Goal: Task Accomplishment & Management: Use online tool/utility

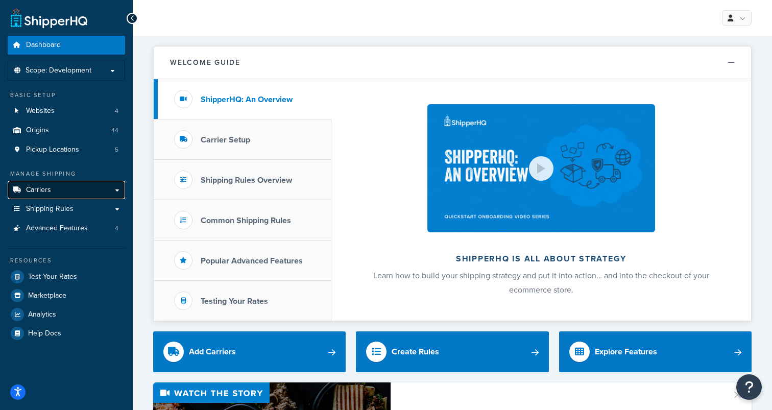
click at [56, 188] on link "Carriers" at bounding box center [66, 190] width 117 height 19
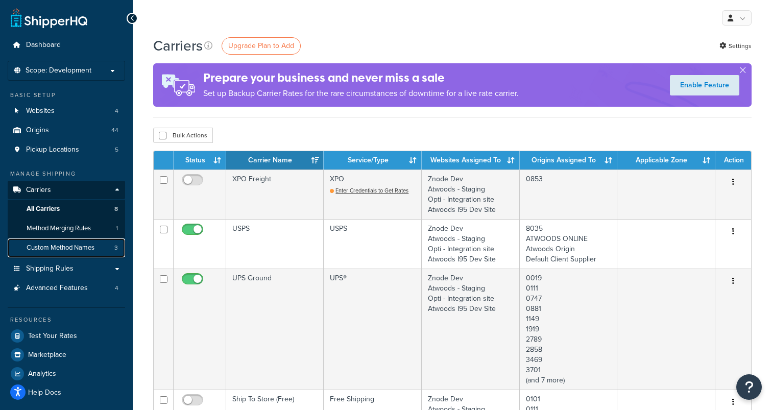
click at [84, 247] on span "Custom Method Names" at bounding box center [61, 248] width 68 height 9
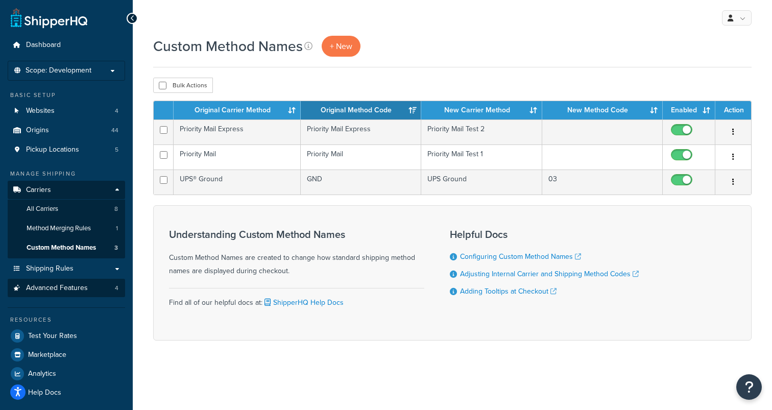
scroll to position [5, 0]
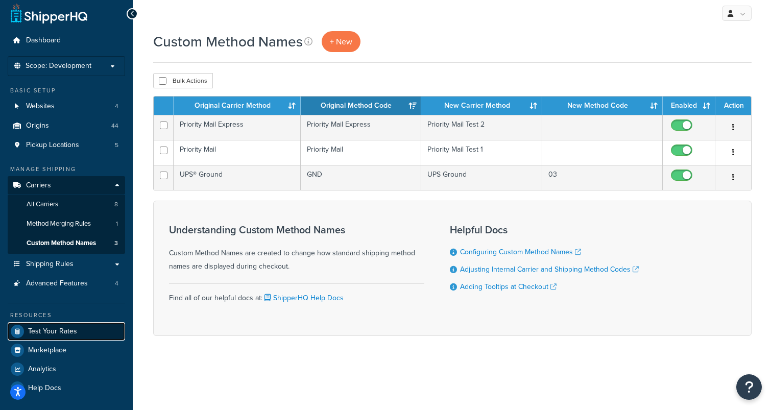
click at [68, 328] on span "Test Your Rates" at bounding box center [52, 331] width 49 height 9
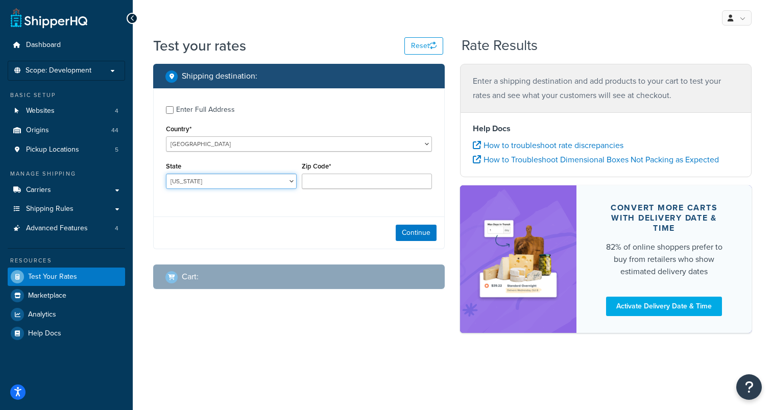
click at [197, 184] on select "Alabama Alaska American Samoa Arizona Arkansas Armed Forces Americas Armed Forc…" at bounding box center [231, 181] width 131 height 15
select select "OK"
click at [166, 174] on select "Alabama Alaska American Samoa Arizona Arkansas Armed Forces Americas Armed Forc…" at bounding box center [231, 181] width 131 height 15
click at [332, 196] on div "Zip Code*" at bounding box center [367, 177] width 136 height 37
click at [330, 188] on input "Zip Code*" at bounding box center [367, 181] width 131 height 15
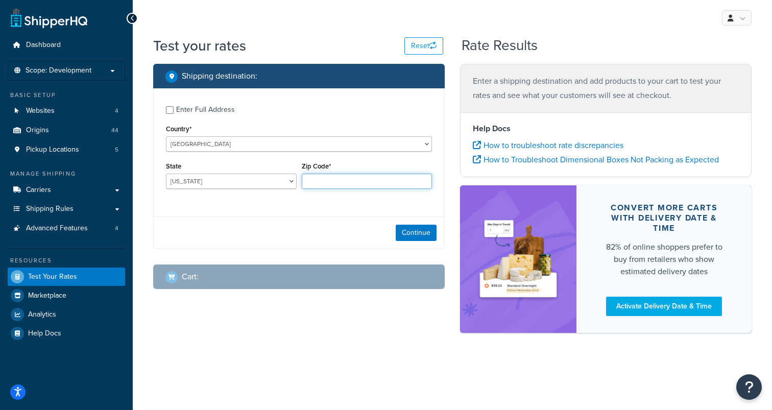
type input "73703"
click at [416, 226] on button "Continue" at bounding box center [416, 233] width 41 height 16
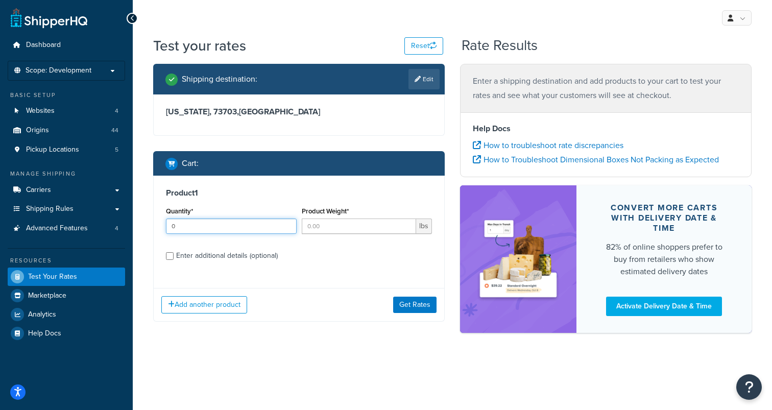
click at [288, 226] on input "0" at bounding box center [231, 226] width 131 height 15
type input "1"
click at [288, 224] on input "1" at bounding box center [231, 226] width 131 height 15
type input "1"
click at [408, 224] on input "1" at bounding box center [359, 226] width 115 height 15
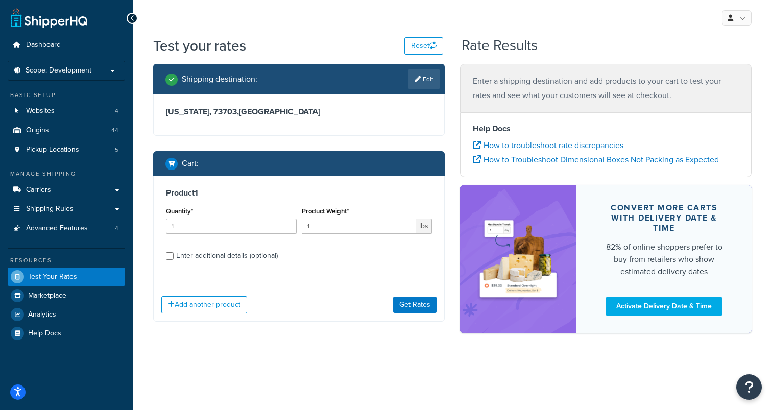
click at [200, 254] on div "Enter additional details (optional)" at bounding box center [227, 256] width 102 height 14
click at [174, 254] on input "Enter additional details (optional)" at bounding box center [170, 256] width 8 height 8
checkbox input "true"
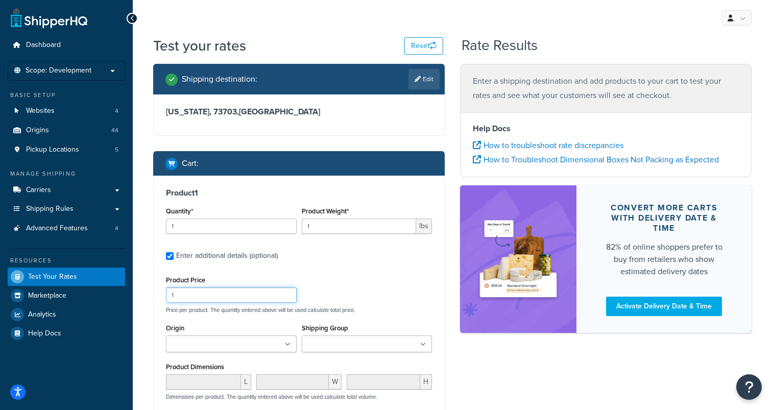
click at [210, 300] on input "1" at bounding box center [231, 295] width 131 height 15
click at [218, 348] on input "Origin" at bounding box center [214, 344] width 90 height 11
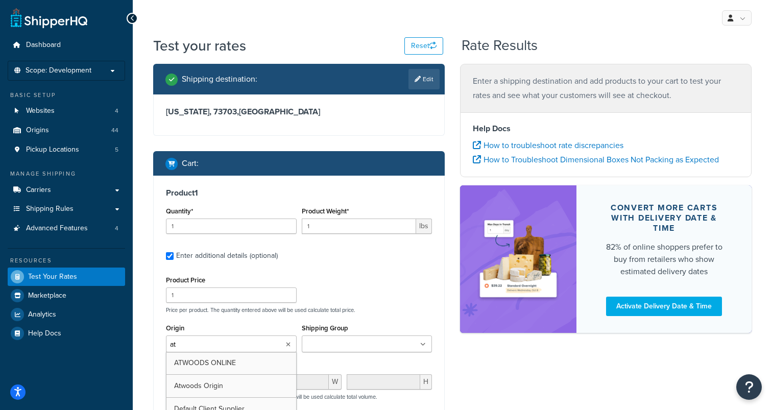
type input "atw"
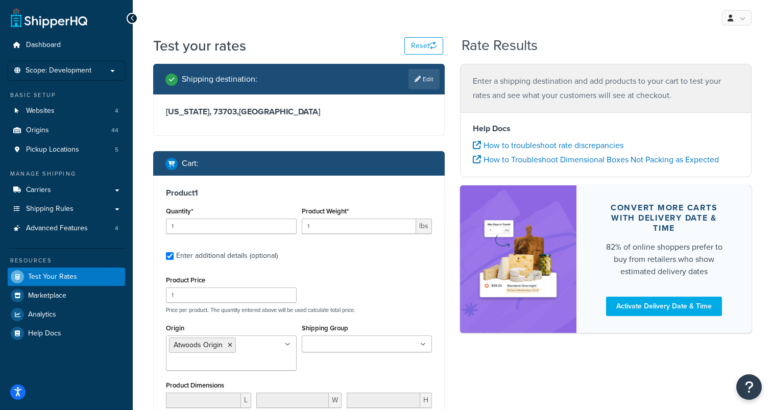
click at [322, 356] on div "Shipping Group 120 Upcharge 15 Upcharge 20LB BAGS 24 Upcharge Agri Fab Drop Shi…" at bounding box center [367, 340] width 136 height 39
click at [322, 349] on input "Shipping Group" at bounding box center [350, 344] width 90 height 11
type input "smal"
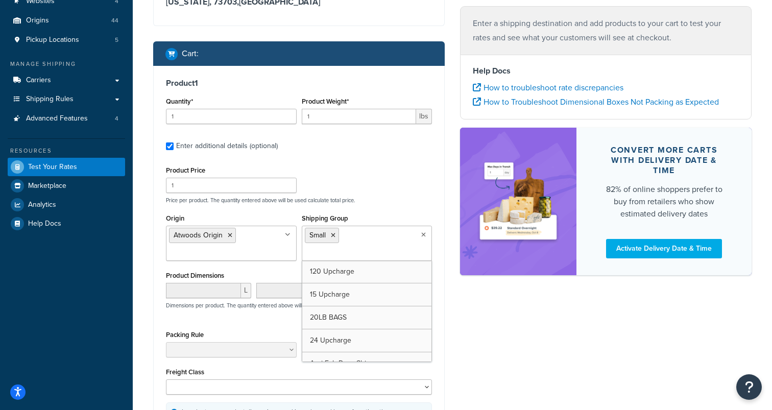
click at [243, 324] on div "Product Price 1 Price per product. The quantity entered above will be used calc…" at bounding box center [299, 296] width 266 height 267
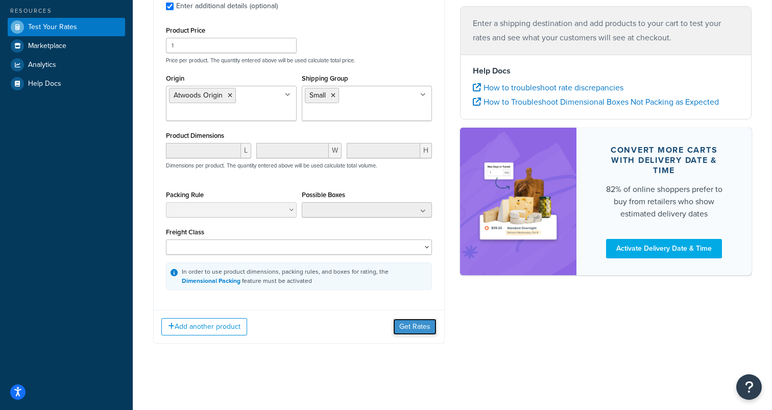
click at [407, 330] on button "Get Rates" at bounding box center [414, 327] width 43 height 16
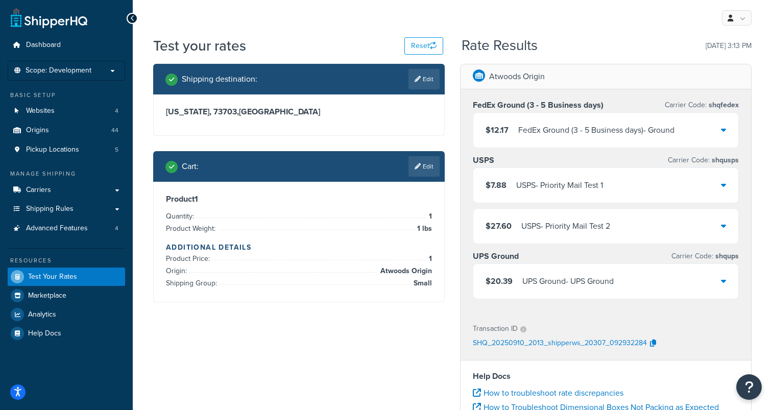
click at [616, 186] on div "$7.88 USPS - Priority Mail Test 1" at bounding box center [606, 185] width 265 height 35
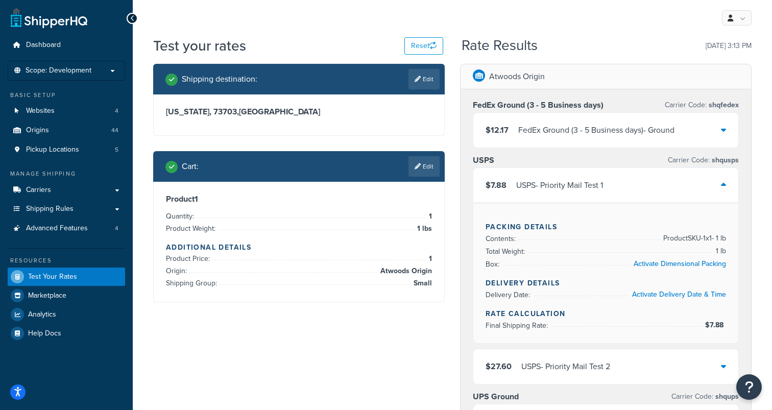
click at [616, 186] on div "$7.88 USPS - Priority Mail Test 1" at bounding box center [606, 185] width 265 height 35
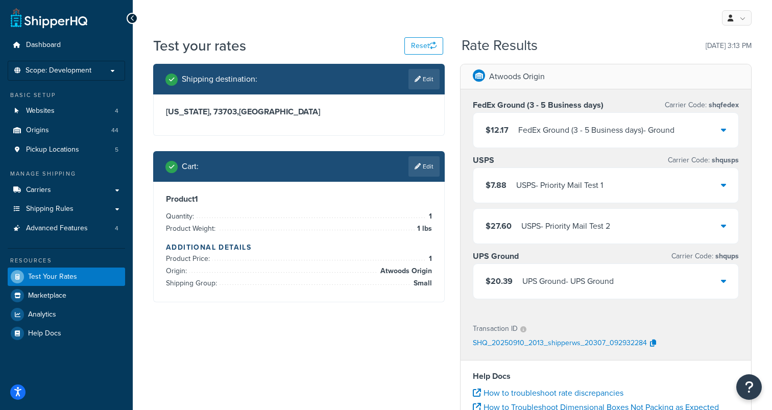
click at [623, 181] on div "$7.88 USPS - Priority Mail Test 1" at bounding box center [606, 185] width 265 height 35
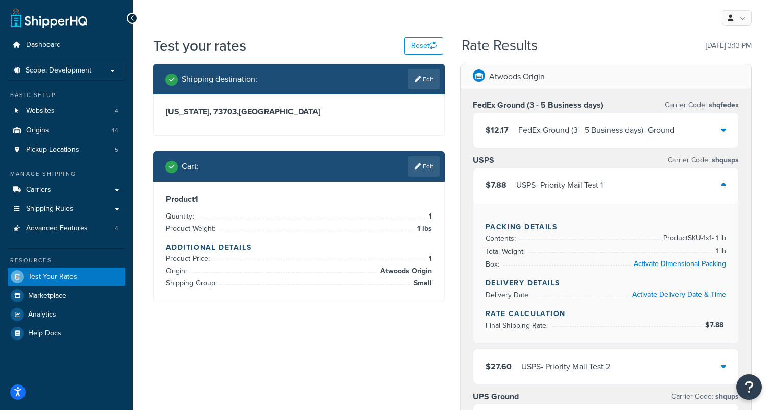
click at [623, 181] on div "$7.88 USPS - Priority Mail Test 1" at bounding box center [606, 185] width 265 height 35
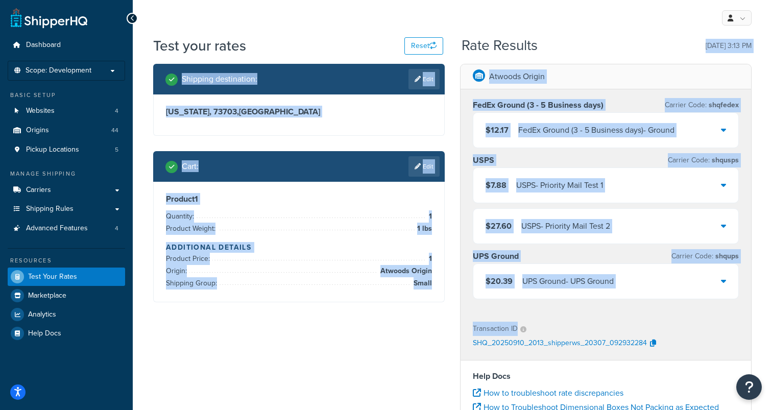
drag, startPoint x: 461, startPoint y: 60, endPoint x: 742, endPoint y: 328, distance: 388.7
click at [742, 328] on div "Test your rates Reset Rate Results 09/10/2025, 3:13 PM Shipping destination : E…" at bounding box center [452, 313] width 599 height 555
click at [742, 328] on div "Transaction ID SHQ_20250910_2013_shipperws_20307_092932284" at bounding box center [606, 336] width 291 height 47
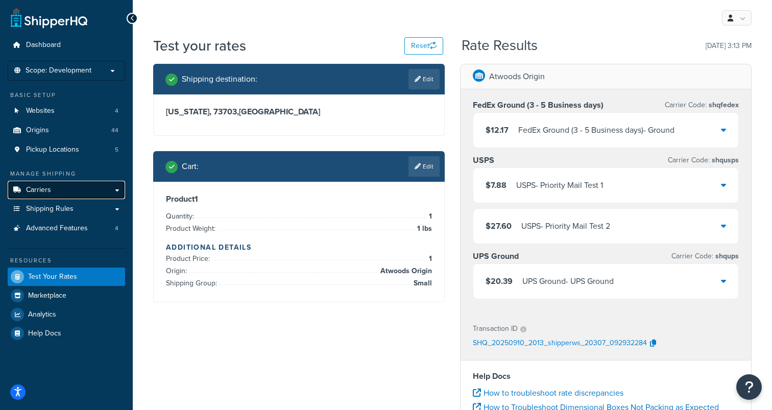
click at [65, 193] on link "Carriers" at bounding box center [66, 190] width 117 height 19
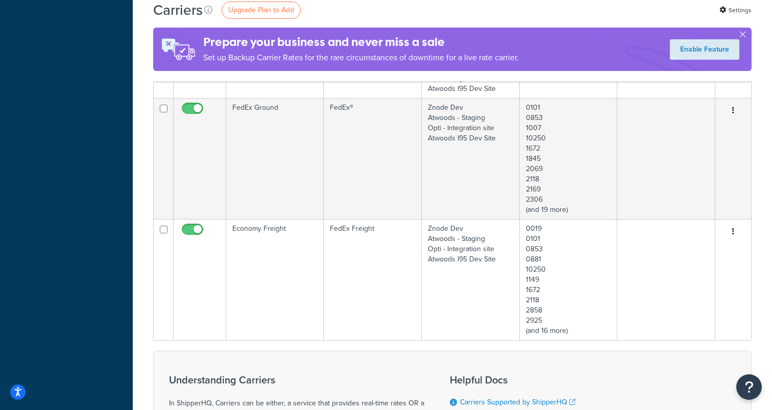
scroll to position [576, 0]
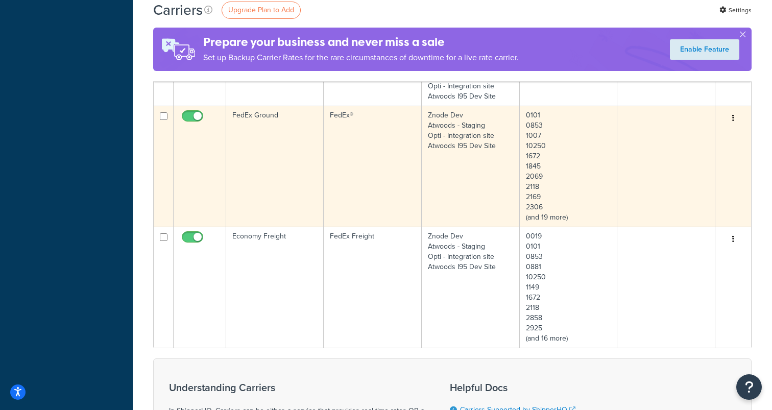
click at [262, 122] on td "FedEx Ground" at bounding box center [275, 166] width 98 height 121
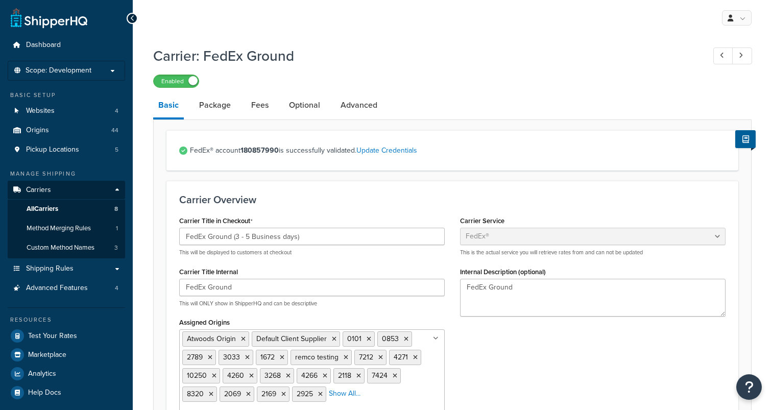
select select "fedEx"
select select "REGULAR_PICKUP"
select select "YOUR_PACKAGING"
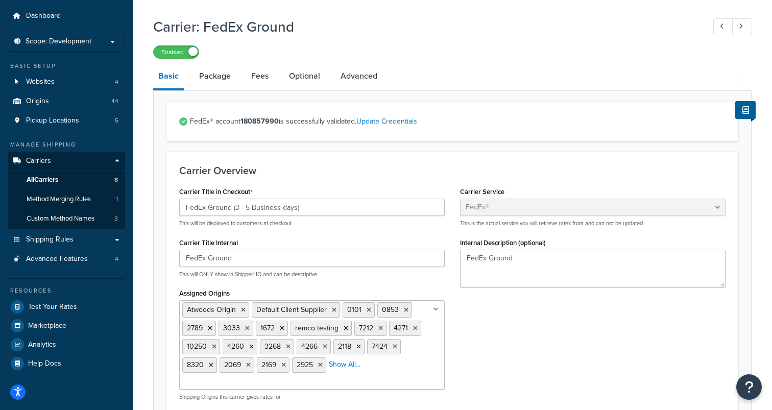
scroll to position [31, 0]
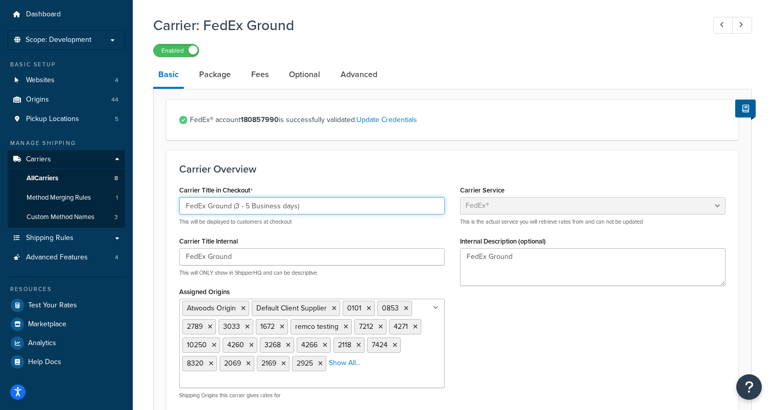
click at [231, 211] on input "FedEx Ground (3 - 5 Business days)" at bounding box center [312, 205] width 266 height 17
drag, startPoint x: 231, startPoint y: 210, endPoint x: 338, endPoint y: 219, distance: 107.2
click at [338, 219] on div "FedEx Ground (3 - 5 Business days) This will be displayed to customers at check…" at bounding box center [312, 211] width 266 height 29
type input "FedEx Ground"
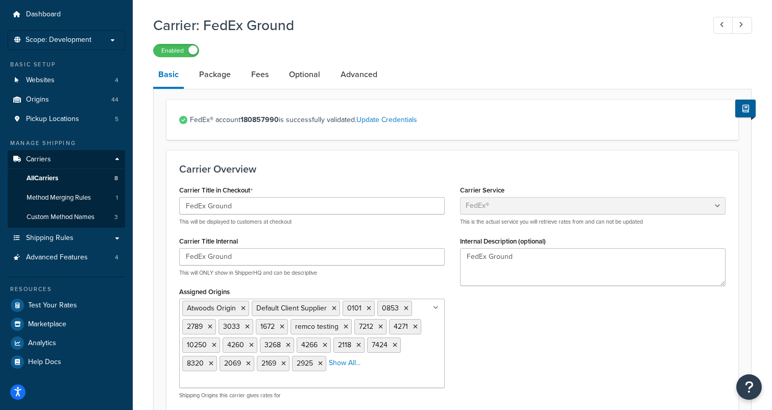
click at [347, 168] on h3 "Carrier Overview" at bounding box center [452, 168] width 547 height 11
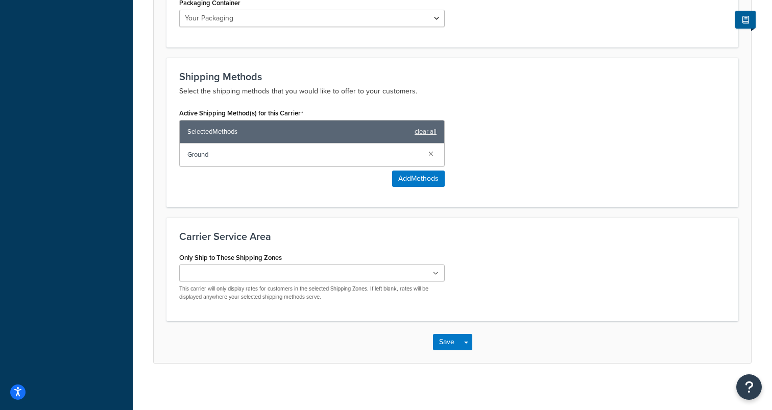
scroll to position [642, 0]
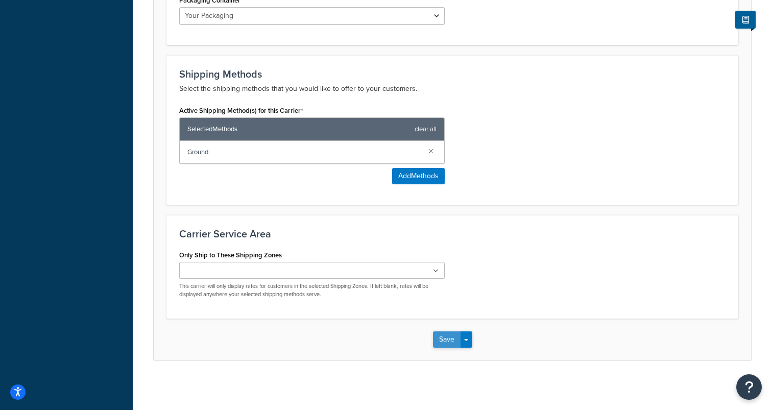
click at [447, 343] on button "Save" at bounding box center [447, 340] width 28 height 16
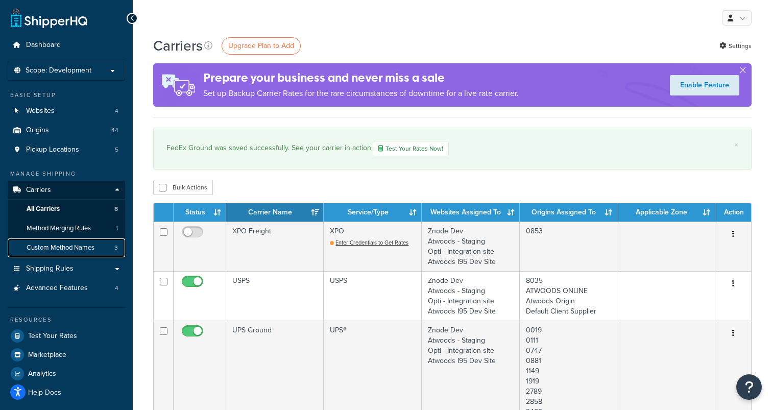
click at [53, 248] on span "Custom Method Names" at bounding box center [61, 248] width 68 height 9
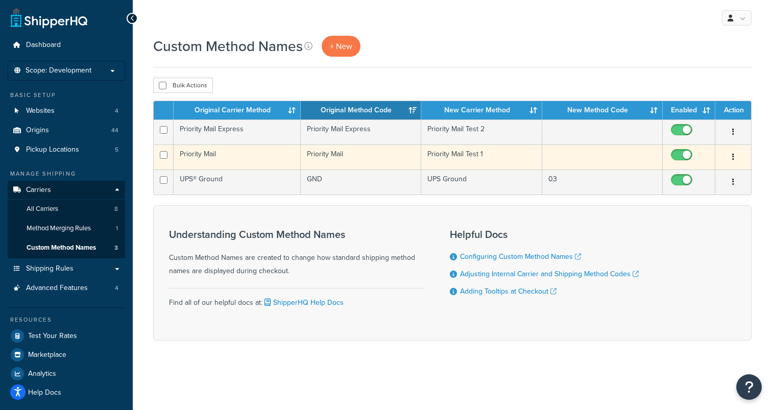
click at [734, 155] on icon "button" at bounding box center [733, 156] width 2 height 7
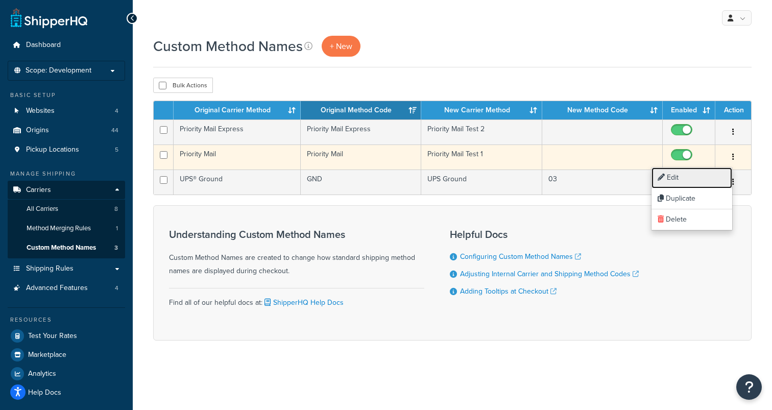
click at [668, 176] on link "Edit" at bounding box center [692, 178] width 81 height 21
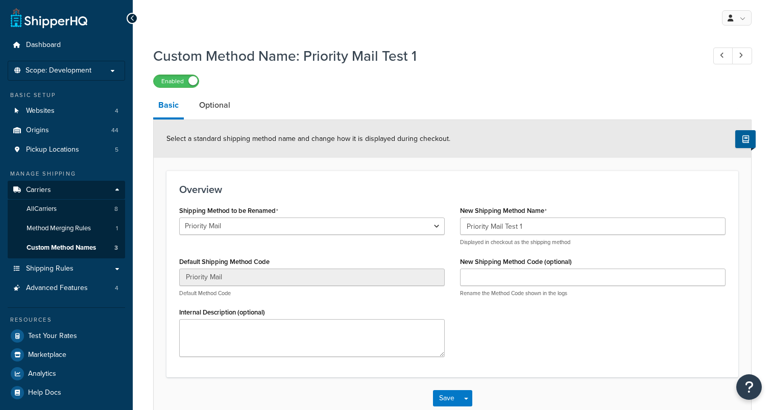
select select "108403"
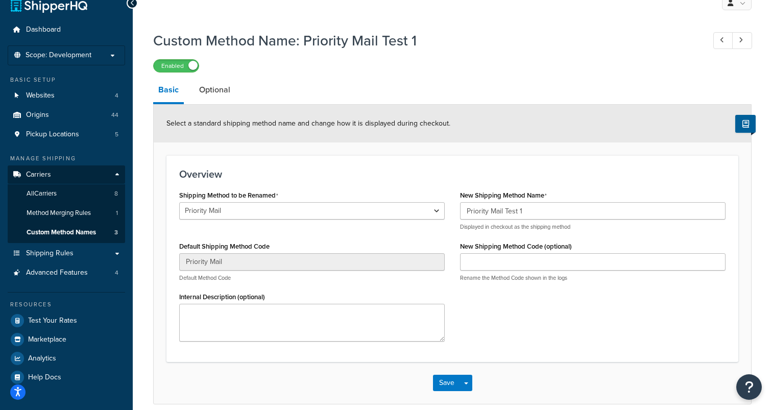
scroll to position [14, 0]
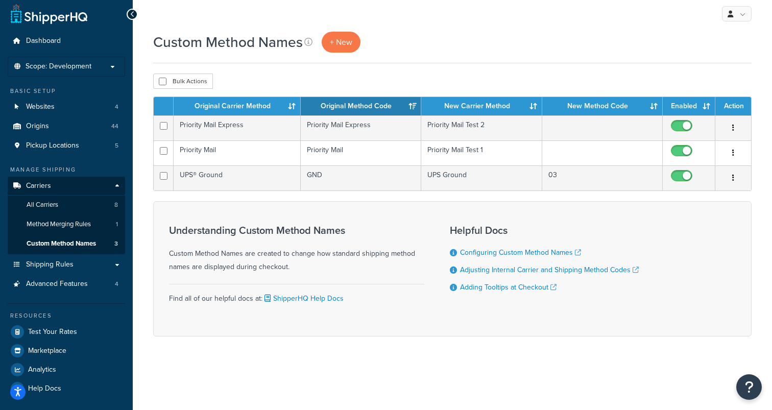
scroll to position [4, 0]
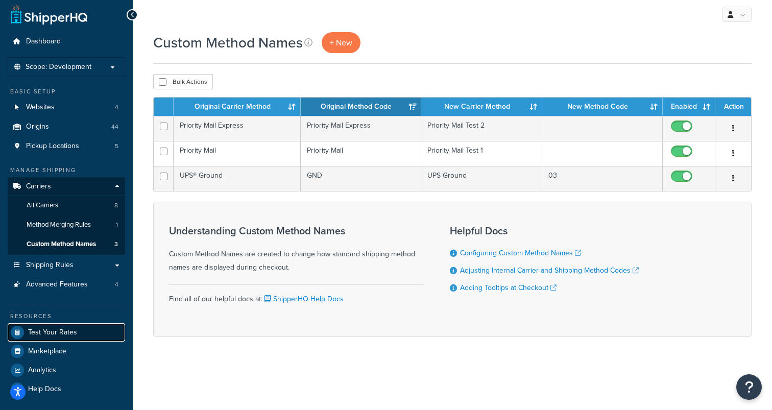
click at [61, 330] on span "Test Your Rates" at bounding box center [52, 332] width 49 height 9
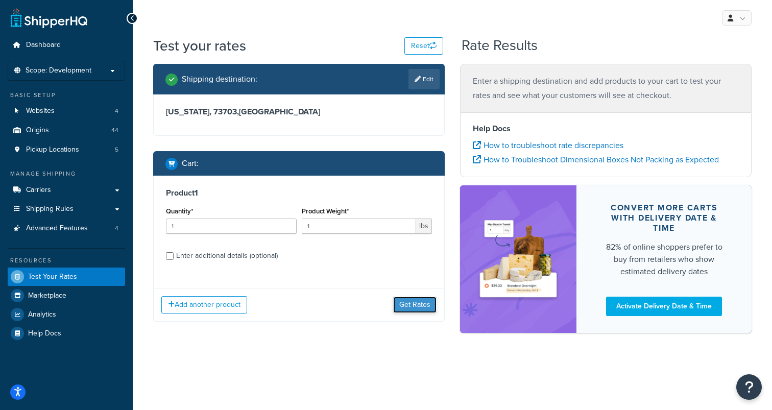
click at [418, 299] on button "Get Rates" at bounding box center [414, 305] width 43 height 16
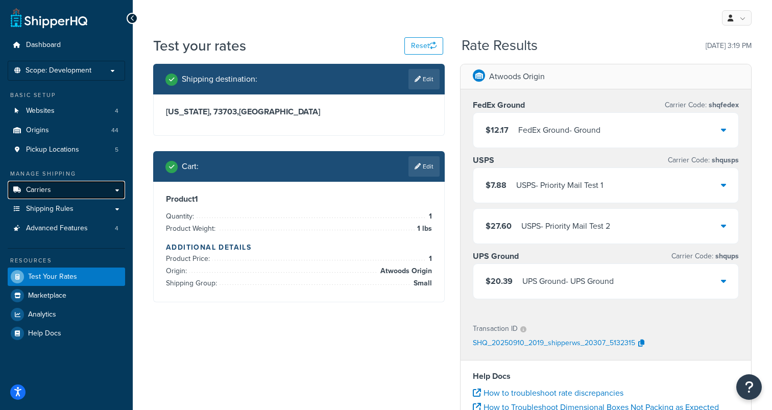
click at [56, 190] on link "Carriers" at bounding box center [66, 190] width 117 height 19
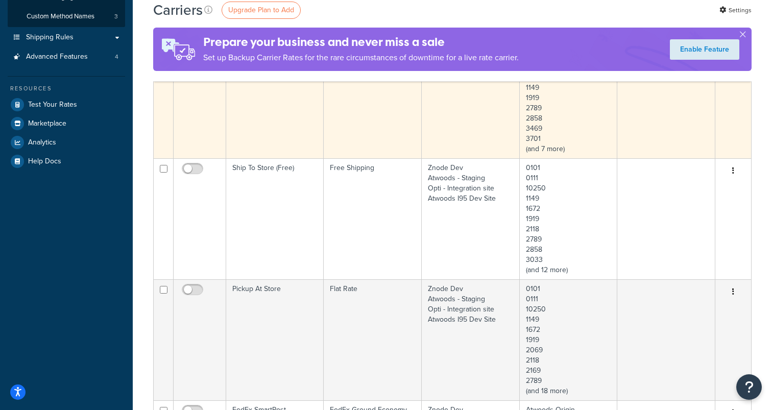
scroll to position [89, 0]
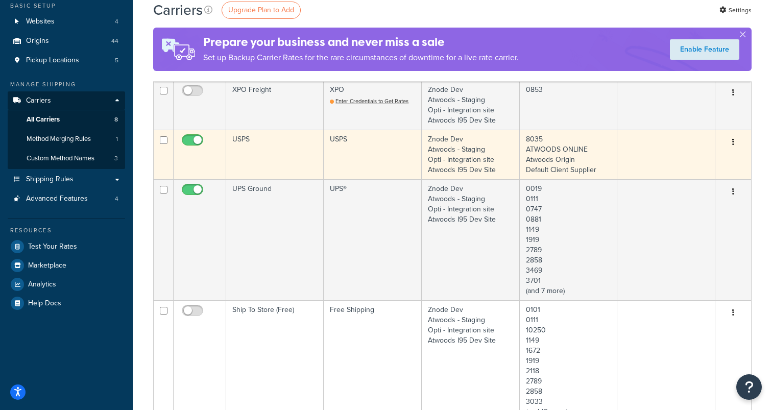
click at [286, 152] on td "USPS" at bounding box center [275, 155] width 98 height 50
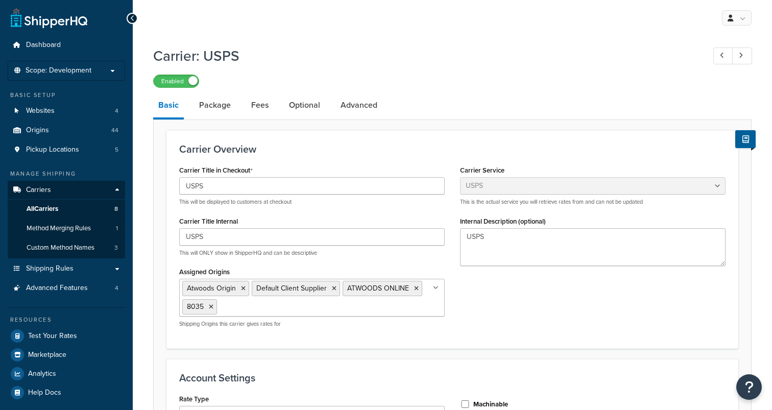
select select "usps"
select select "ONLINE"
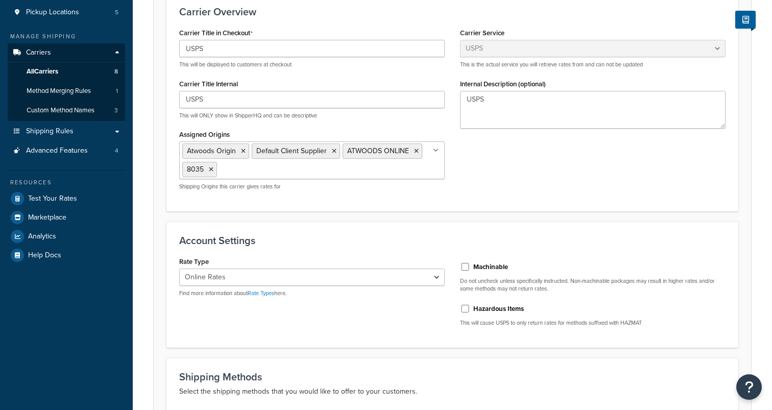
scroll to position [270, 0]
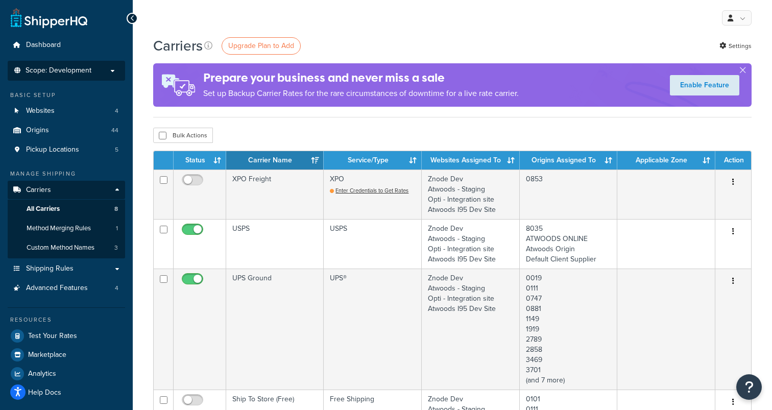
click at [45, 79] on li "Scope: Development Live Integration Test" at bounding box center [66, 71] width 117 height 20
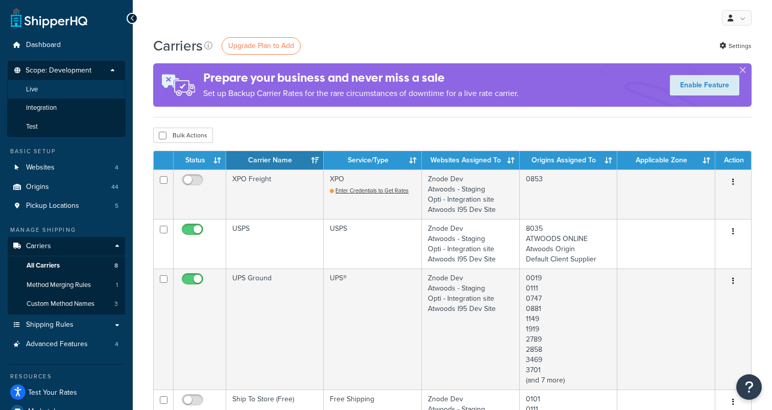
click at [46, 91] on li "Live" at bounding box center [66, 89] width 119 height 19
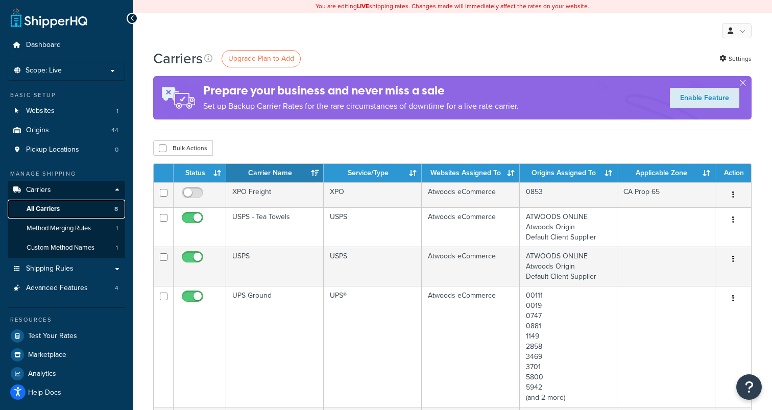
click at [65, 208] on link "All Carriers 8" at bounding box center [66, 209] width 117 height 19
click at [57, 205] on span "All Carriers" at bounding box center [43, 209] width 33 height 9
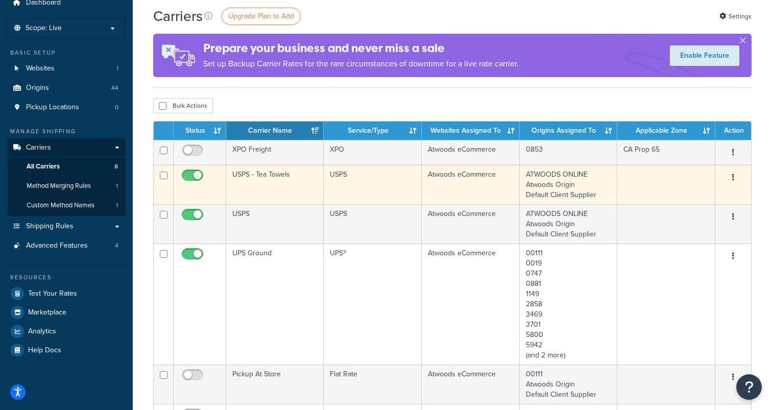
scroll to position [46, 0]
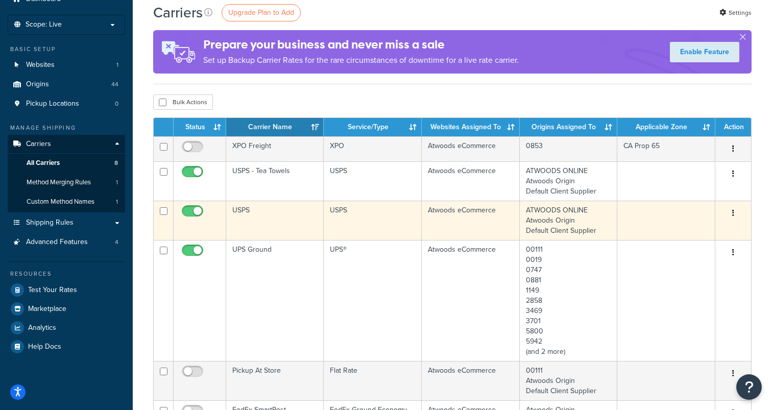
click at [261, 221] on td "USPS" at bounding box center [275, 220] width 98 height 39
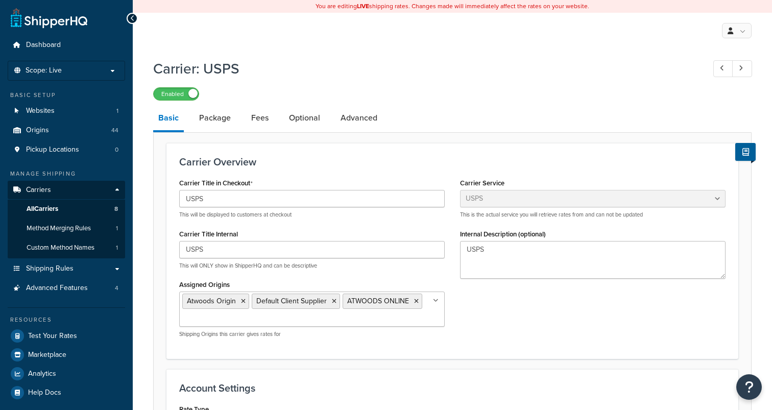
select select "usps"
select select "ONLINE"
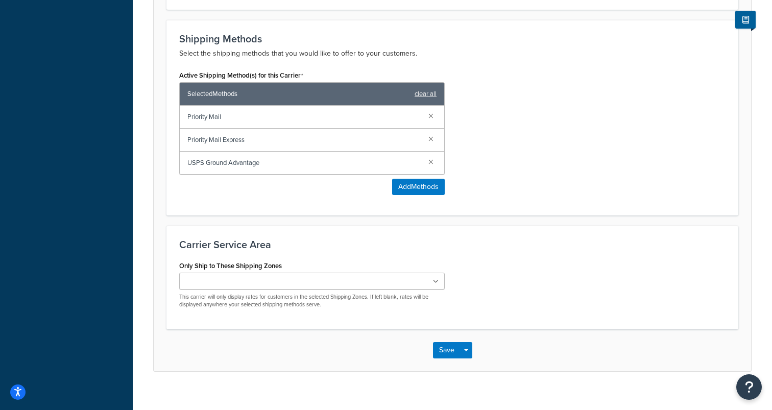
scroll to position [500, 0]
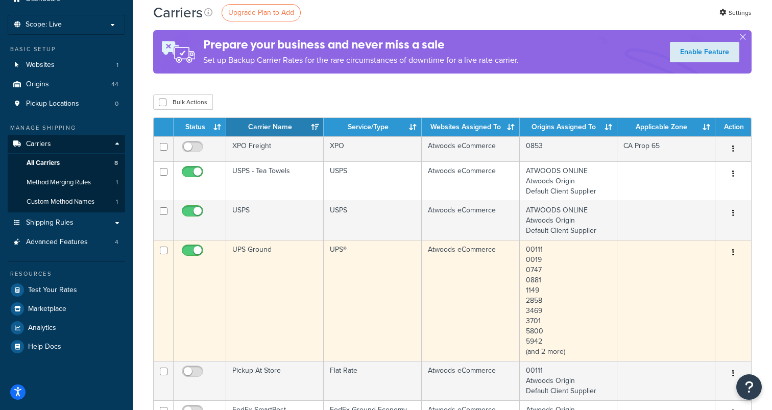
click at [289, 254] on td "UPS Ground" at bounding box center [275, 300] width 98 height 121
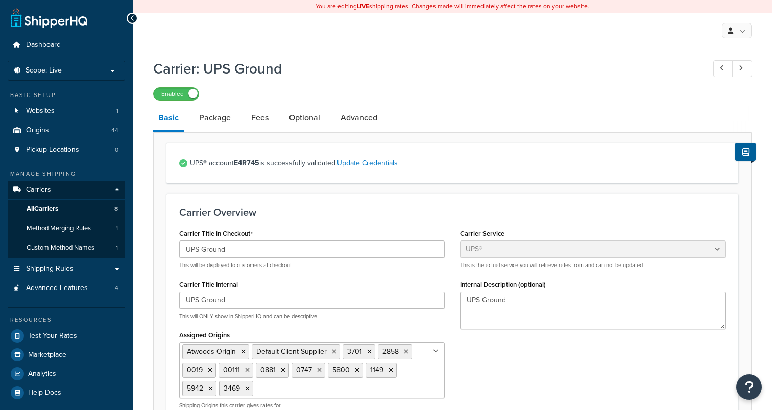
select select "ups"
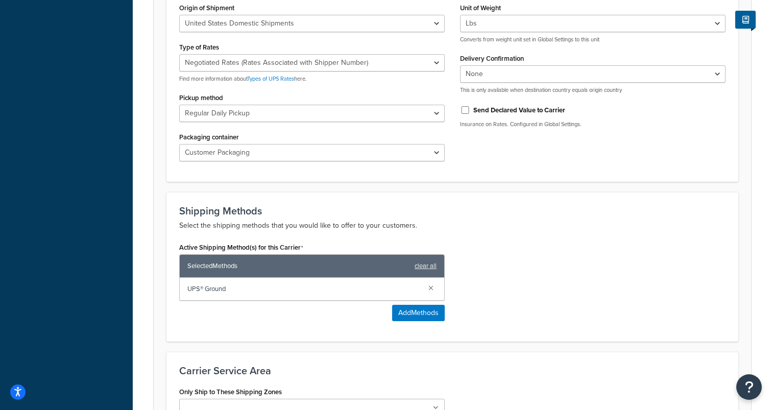
scroll to position [477, 0]
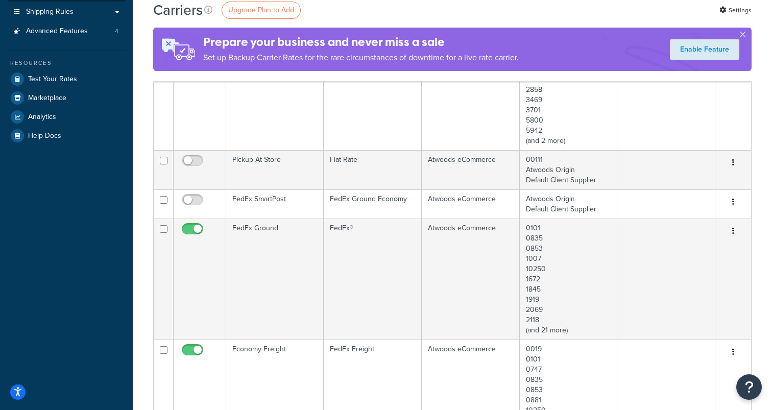
scroll to position [260, 0]
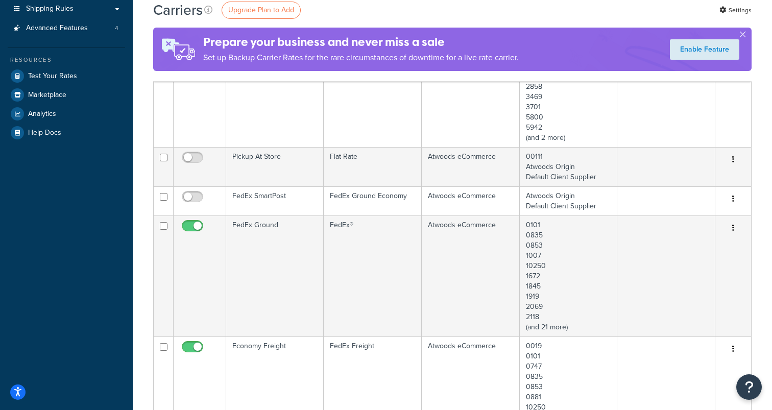
click at [289, 254] on td "FedEx Ground" at bounding box center [275, 276] width 98 height 121
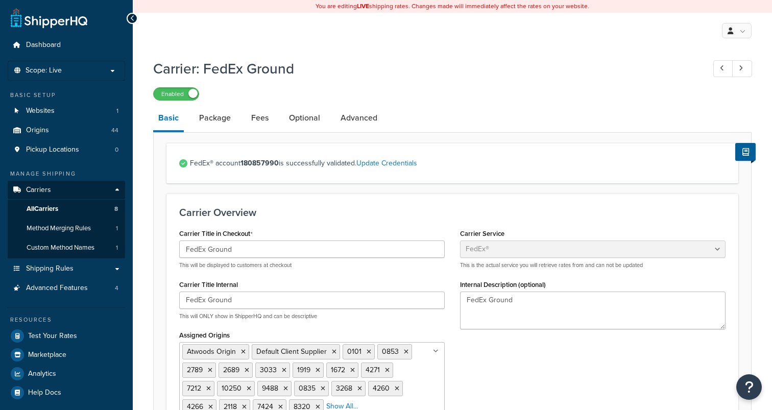
select select "fedEx"
select select "REGULAR_PICKUP"
select select "YOUR_PACKAGING"
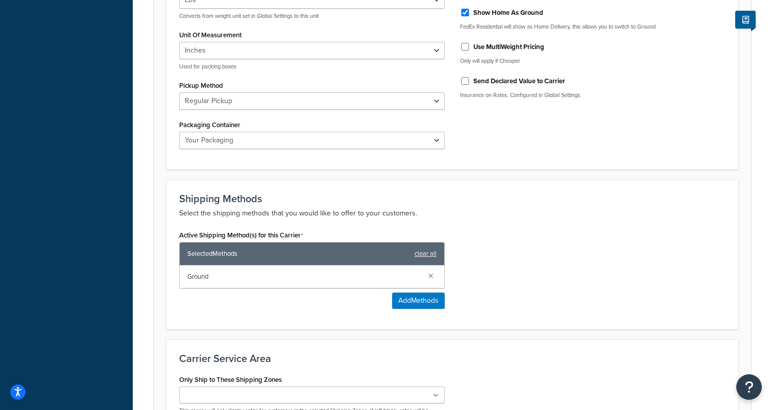
scroll to position [559, 0]
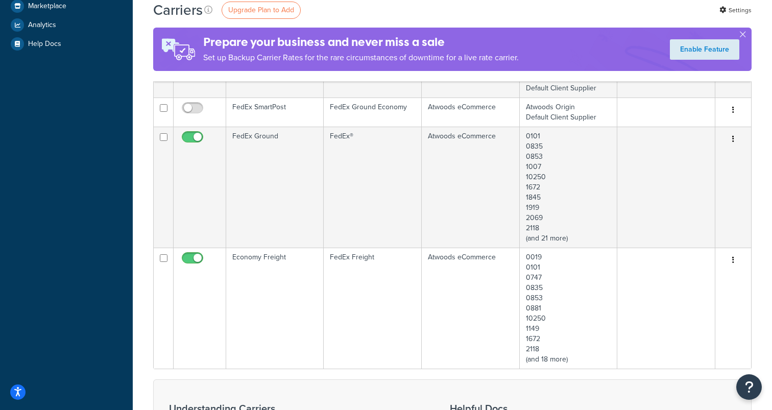
scroll to position [351, 0]
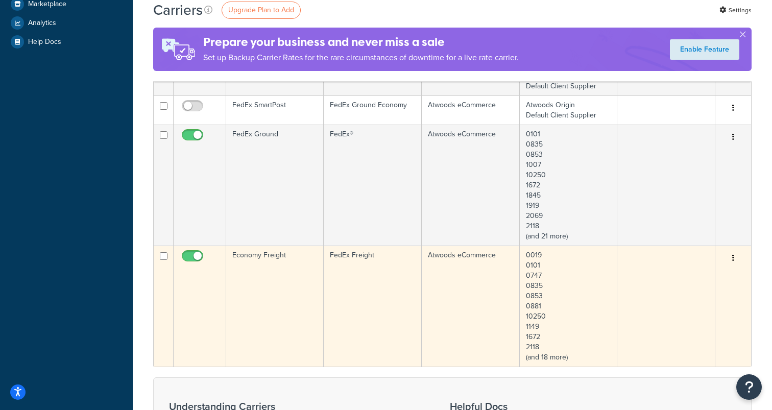
click at [278, 278] on td "Economy Freight" at bounding box center [275, 306] width 98 height 121
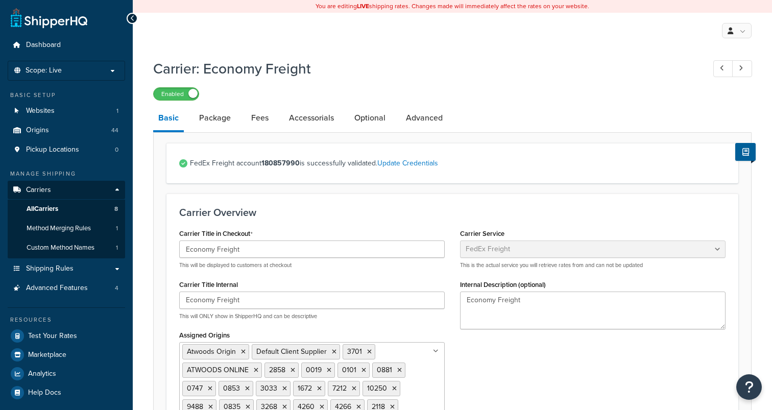
select select "fedExFreight"
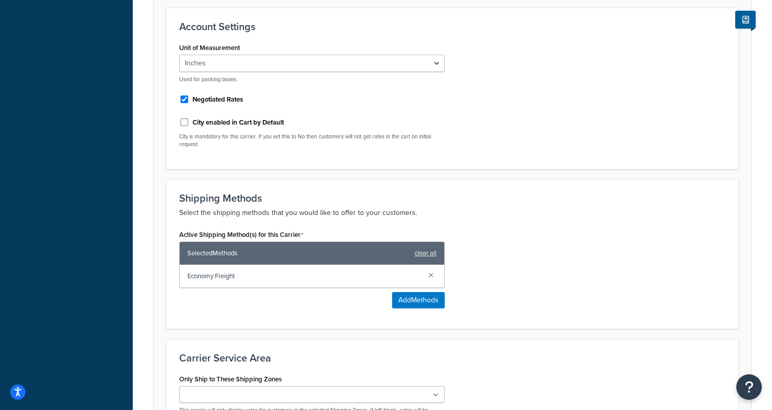
scroll to position [469, 0]
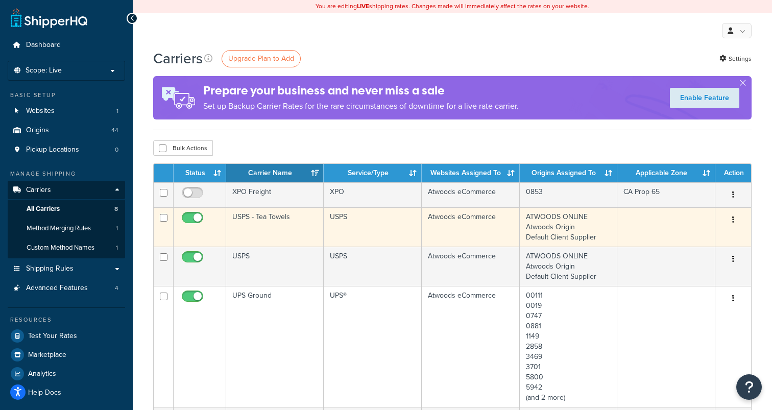
click at [268, 231] on td "USPS - Tea Towels" at bounding box center [275, 226] width 98 height 39
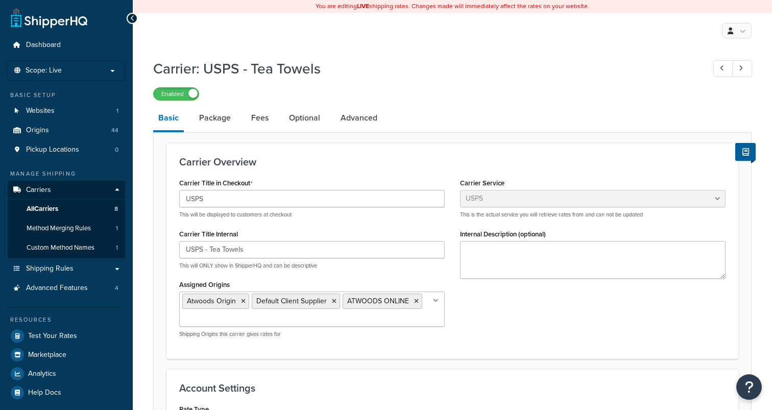
select select "usps"
select select "ONLINE"
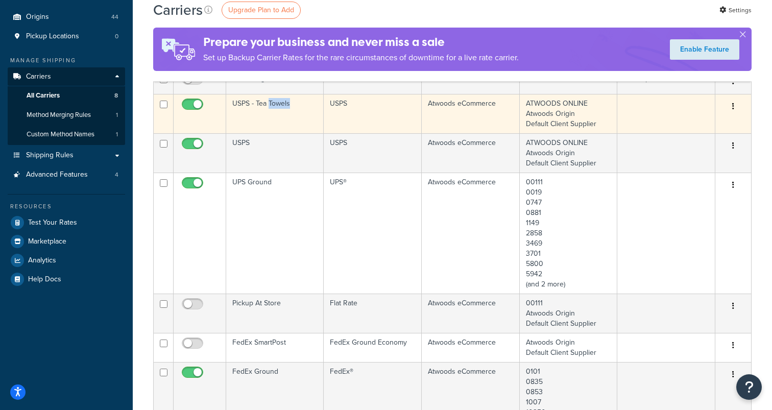
scroll to position [109, 0]
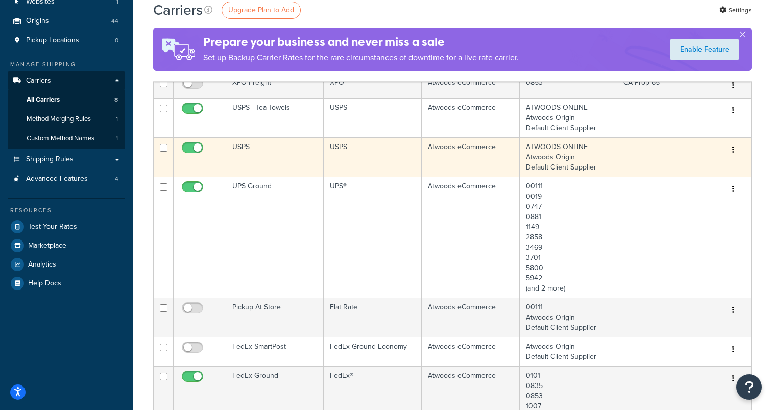
click at [260, 155] on td "USPS" at bounding box center [275, 156] width 98 height 39
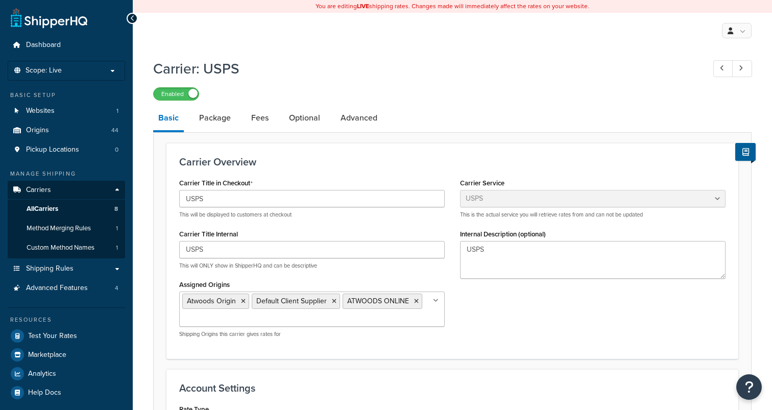
select select "usps"
select select "ONLINE"
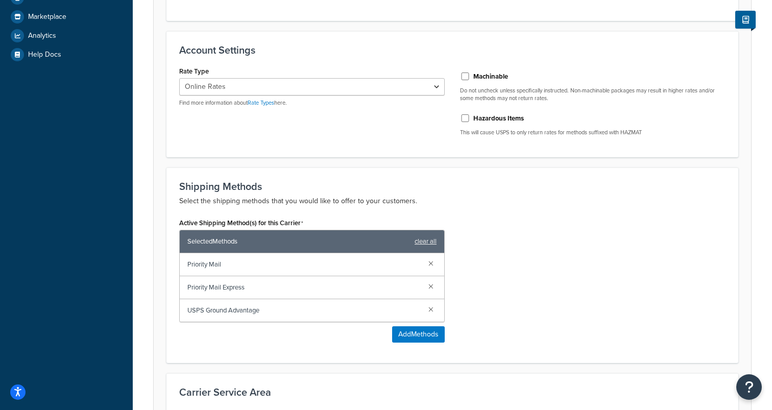
scroll to position [339, 0]
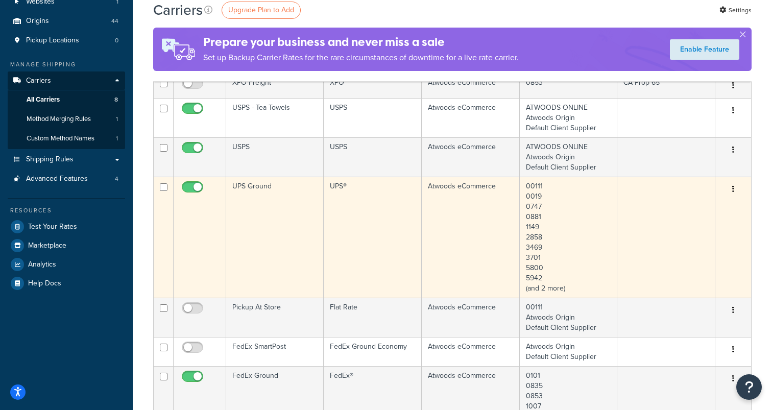
click at [260, 208] on td "UPS Ground" at bounding box center [275, 237] width 98 height 121
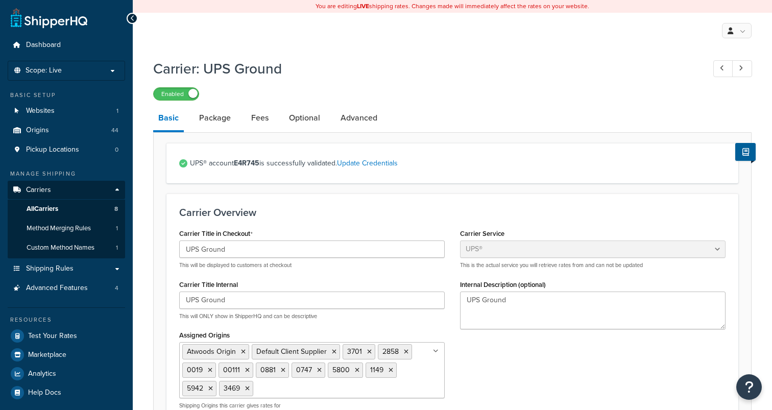
select select "ups"
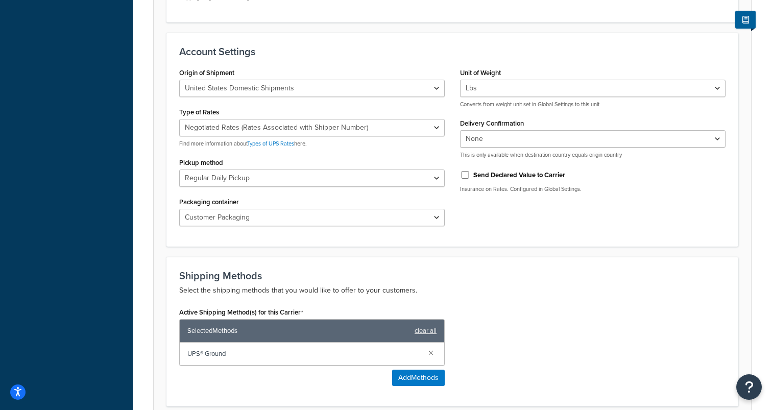
scroll to position [415, 0]
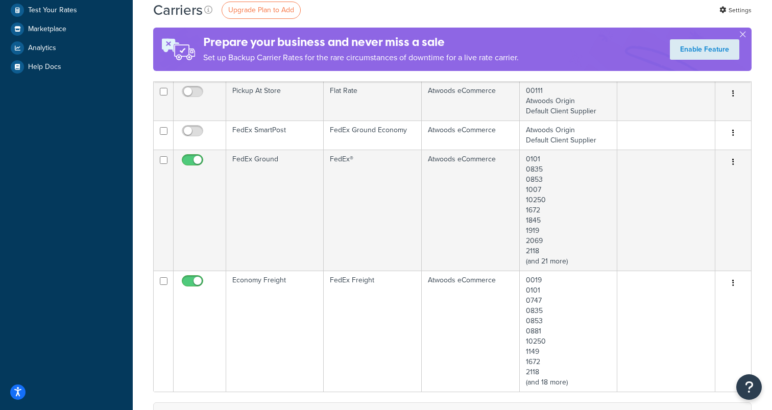
scroll to position [327, 0]
click at [260, 208] on td "FedEx Ground" at bounding box center [275, 208] width 98 height 121
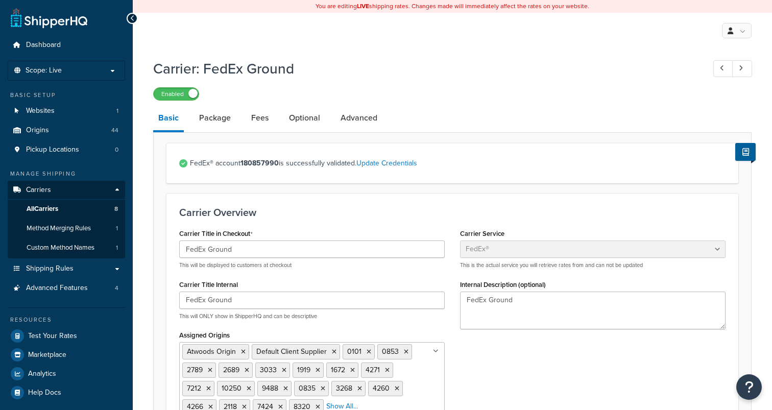
select select "fedEx"
select select "REGULAR_PICKUP"
select select "YOUR_PACKAGING"
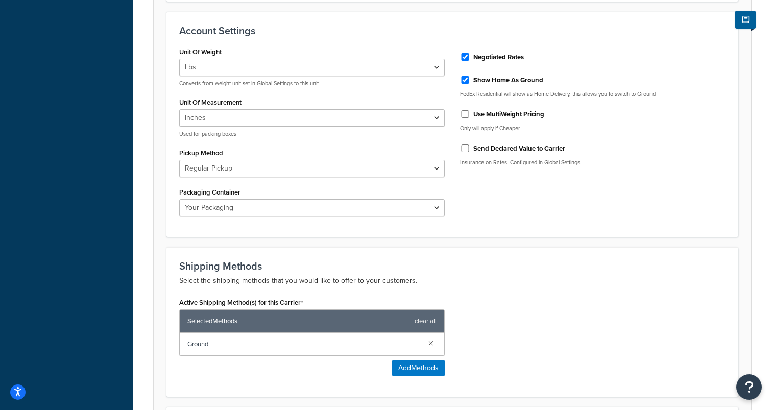
scroll to position [463, 0]
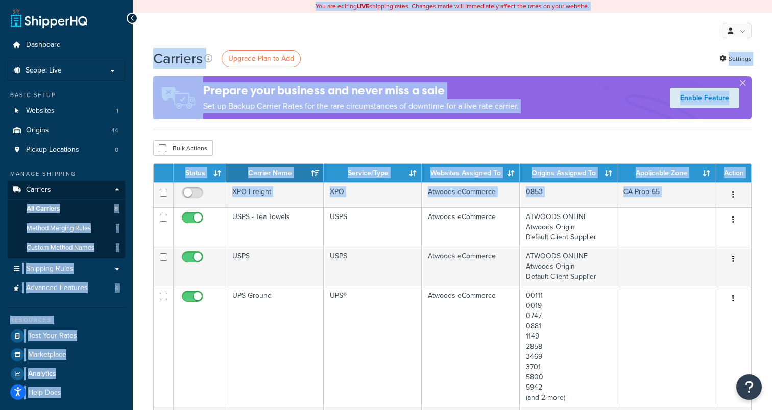
drag, startPoint x: 0, startPoint y: 0, endPoint x: 52, endPoint y: 188, distance: 195.1
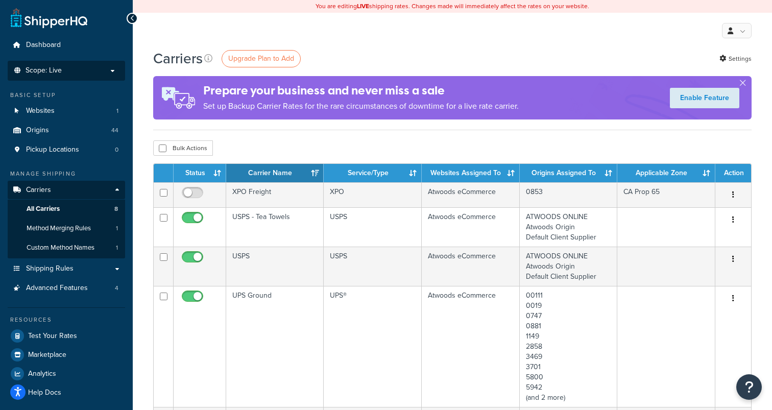
click at [52, 70] on span "Scope: Live" at bounding box center [44, 70] width 36 height 9
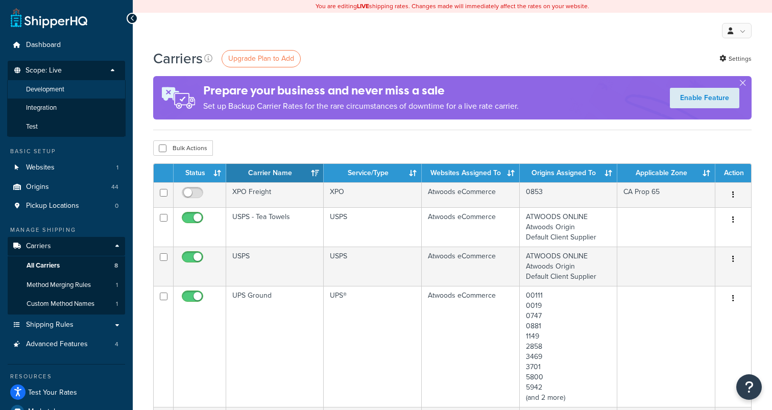
click at [42, 88] on span "Development" at bounding box center [45, 89] width 38 height 9
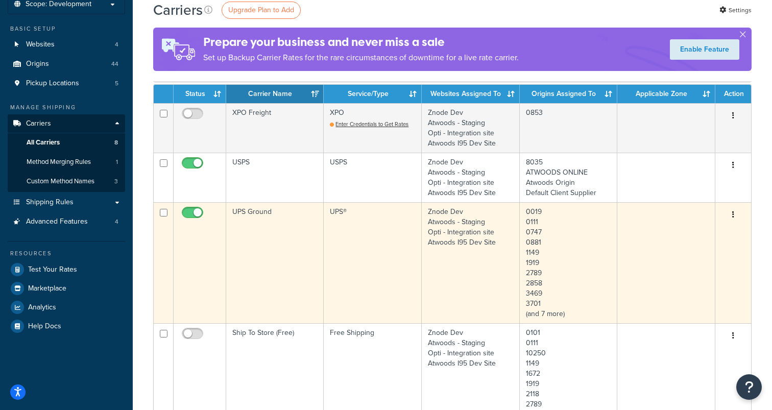
scroll to position [65, 0]
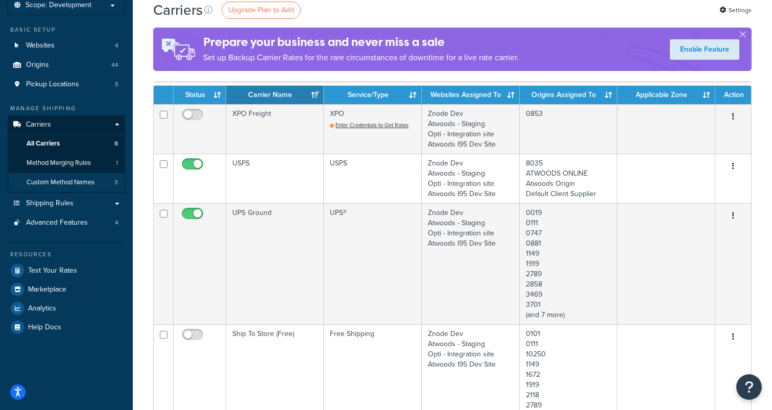
click at [62, 180] on span "Custom Method Names" at bounding box center [61, 182] width 68 height 9
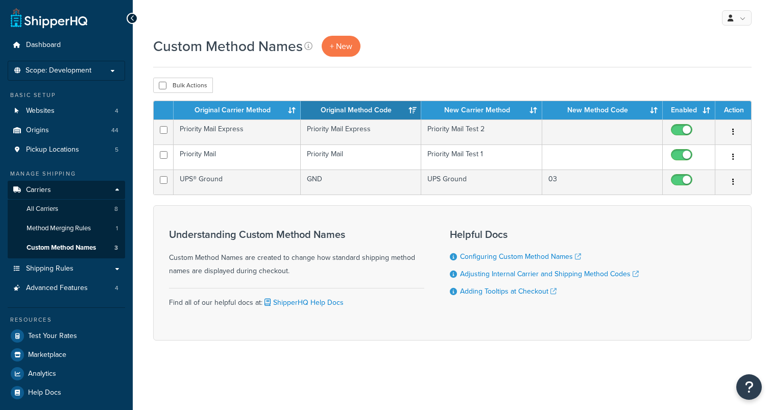
scroll to position [2, 0]
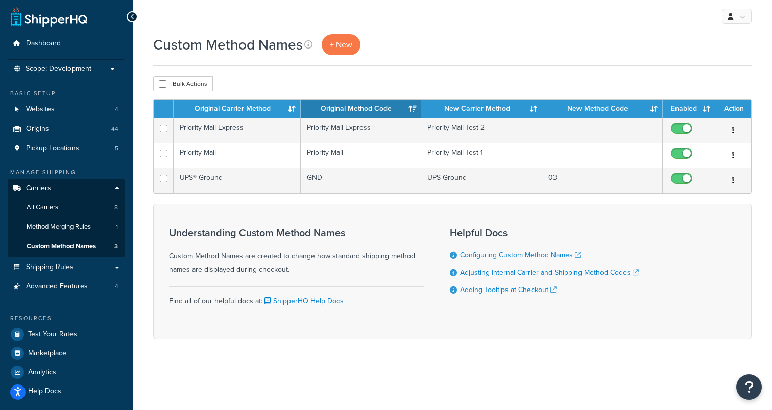
click at [475, 207] on div "Understanding Custom Method Names Custom Method Names are created to change how…" at bounding box center [452, 271] width 599 height 135
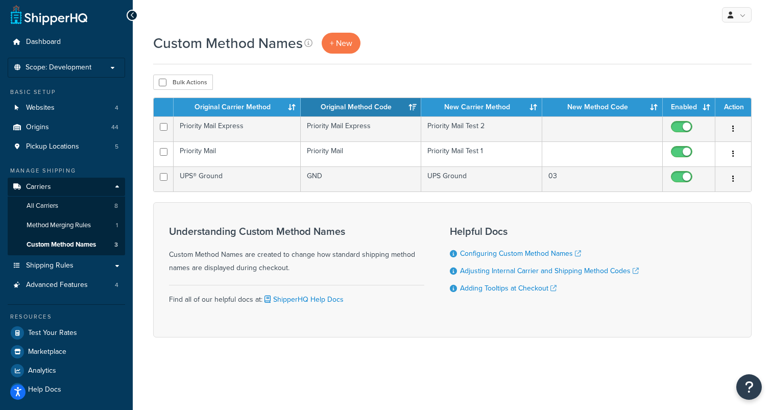
scroll to position [5, 0]
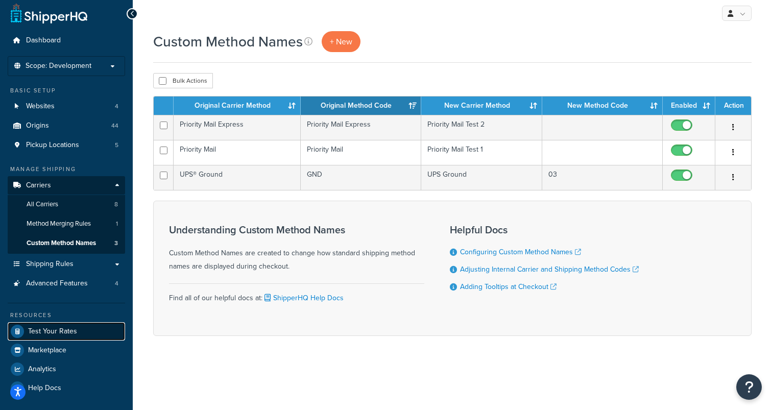
click at [49, 336] on span "Test Your Rates" at bounding box center [52, 331] width 49 height 9
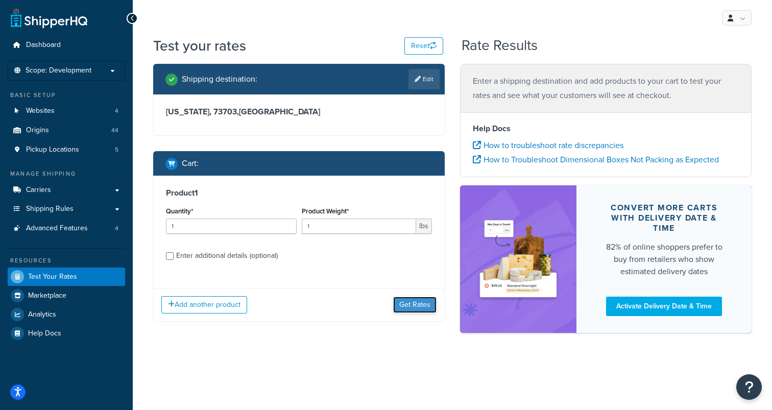
click at [419, 304] on button "Get Rates" at bounding box center [414, 305] width 43 height 16
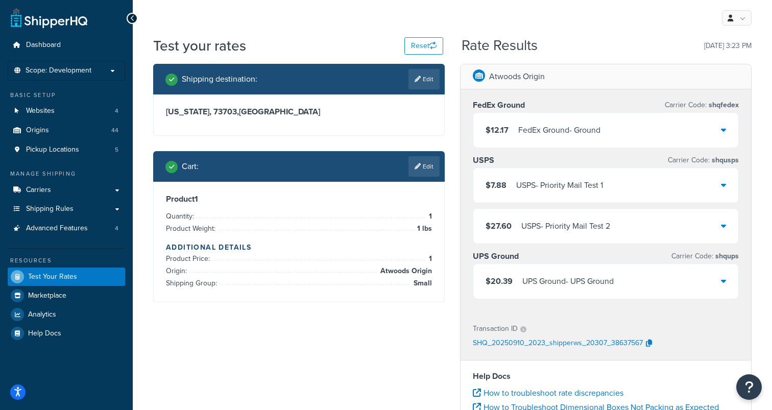
click at [555, 322] on div "Transaction ID" at bounding box center [606, 329] width 266 height 14
